Goal: Task Accomplishment & Management: Use online tool/utility

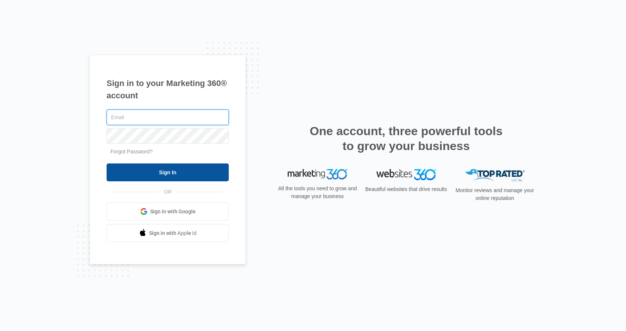
type input "[EMAIL_ADDRESS][DOMAIN_NAME]"
click at [164, 170] on input "Sign In" at bounding box center [168, 173] width 122 height 18
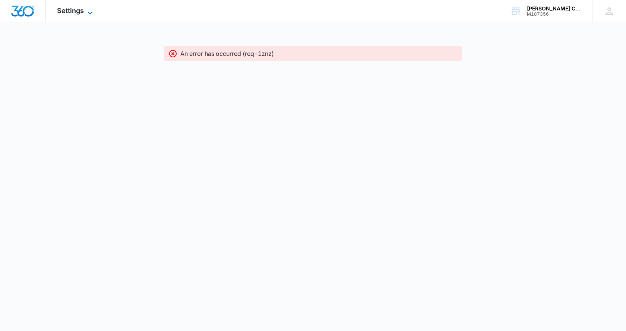
click at [74, 10] on span "Settings" at bounding box center [70, 11] width 27 height 8
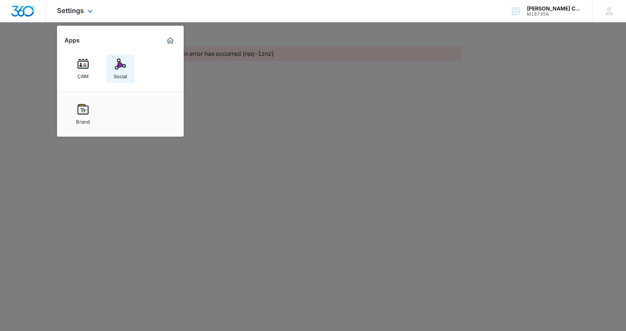
click at [120, 65] on img at bounding box center [120, 63] width 11 height 11
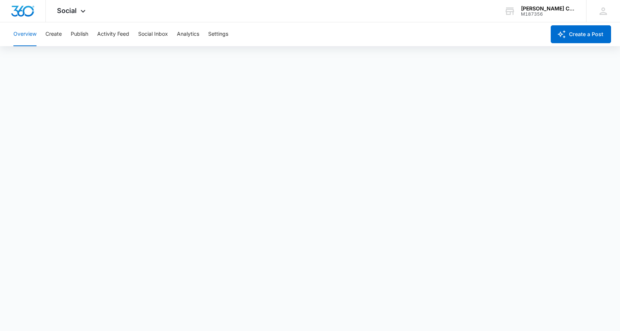
scroll to position [2, 0]
click at [75, 35] on button "Publish" at bounding box center [80, 34] width 18 height 24
click at [48, 33] on button "Create" at bounding box center [53, 34] width 16 height 24
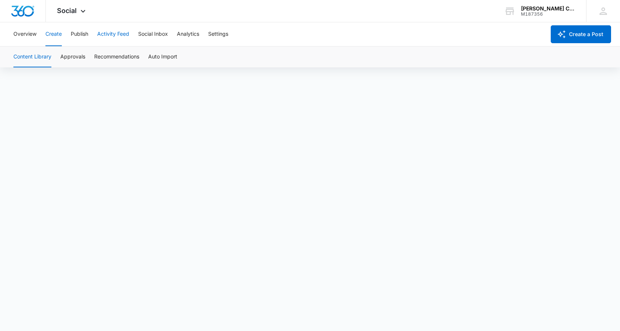
click at [103, 32] on button "Activity Feed" at bounding box center [113, 34] width 32 height 24
click at [144, 38] on button "Social Inbox" at bounding box center [153, 34] width 30 height 24
click at [199, 40] on button "Analytics" at bounding box center [188, 34] width 22 height 24
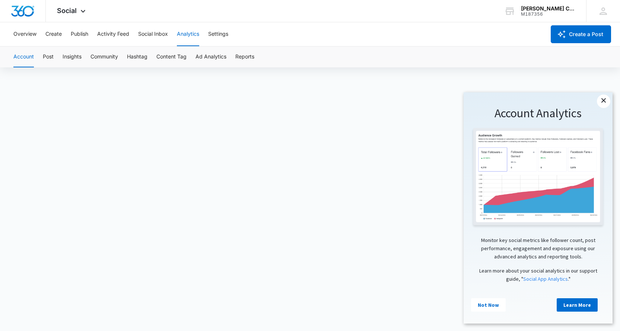
click at [601, 105] on link "×" at bounding box center [603, 101] width 13 height 13
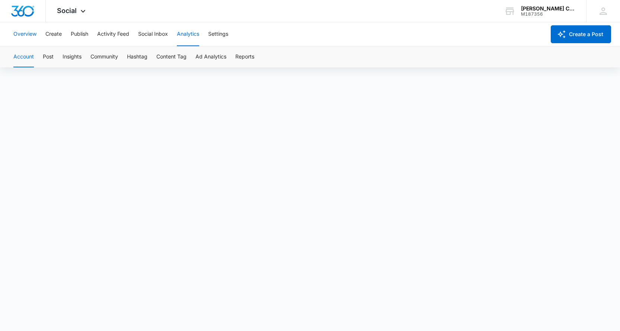
click at [22, 34] on button "Overview" at bounding box center [24, 34] width 23 height 24
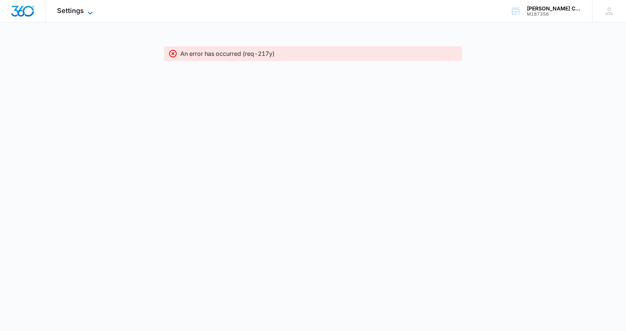
click at [81, 12] on span "Settings" at bounding box center [70, 11] width 27 height 8
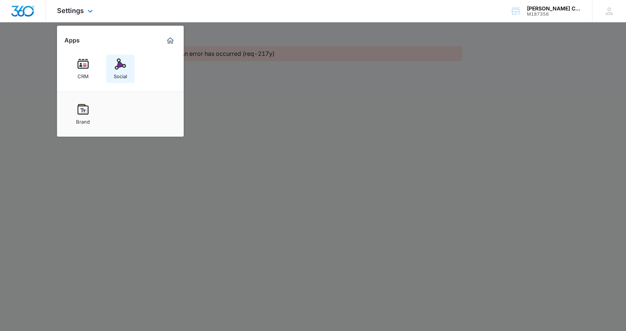
click at [118, 62] on img at bounding box center [120, 63] width 11 height 11
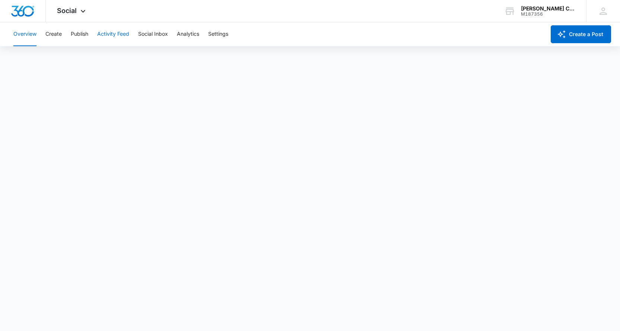
click at [99, 40] on button "Activity Feed" at bounding box center [113, 34] width 32 height 24
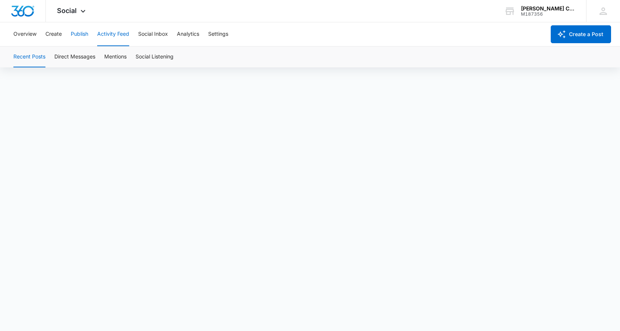
click at [79, 34] on button "Publish" at bounding box center [80, 34] width 18 height 24
